Goal: Check status

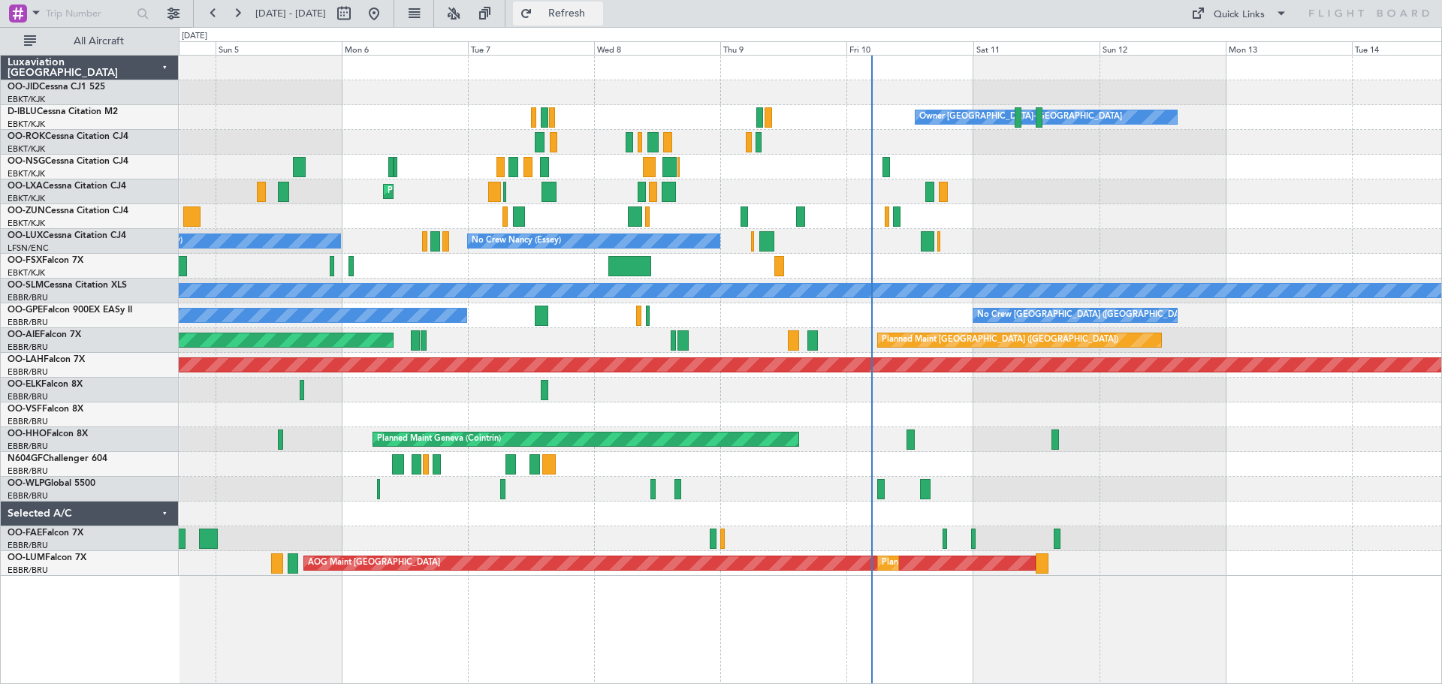
click at [598, 12] on span "Refresh" at bounding box center [566, 13] width 63 height 11
